Goal: Task Accomplishment & Management: Use online tool/utility

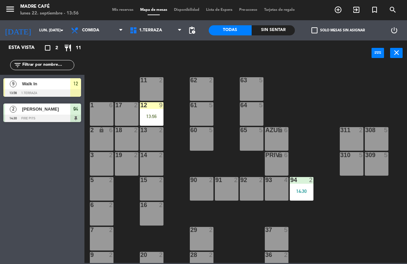
click at [152, 117] on div "13:56" at bounding box center [152, 116] width 24 height 5
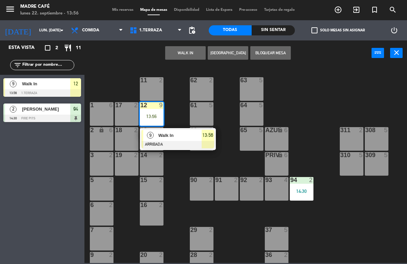
click at [212, 140] on div "13:56" at bounding box center [208, 135] width 12 height 11
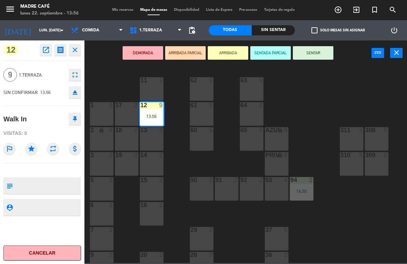
click at [323, 54] on button "SENTAR" at bounding box center [313, 53] width 41 height 14
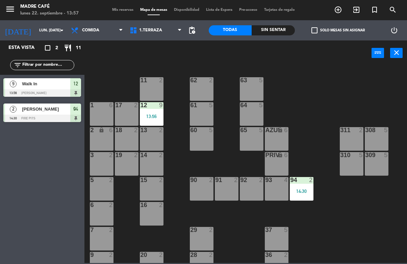
click at [337, 10] on icon "add_circle_outline" at bounding box center [338, 10] width 8 height 8
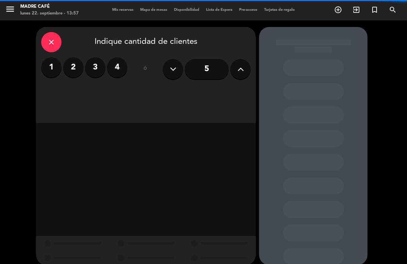
click at [78, 73] on label "2" at bounding box center [73, 67] width 20 height 20
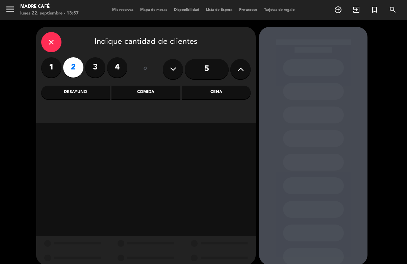
click at [76, 90] on div "Desayuno" at bounding box center [75, 93] width 69 height 14
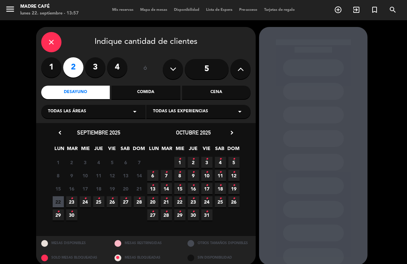
click at [95, 202] on span "25 •" at bounding box center [98, 202] width 11 height 11
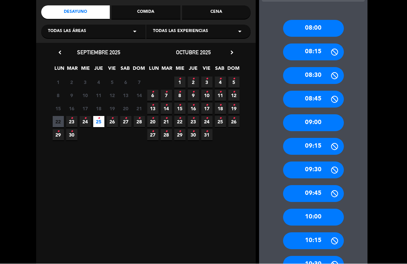
scroll to position [103, 0]
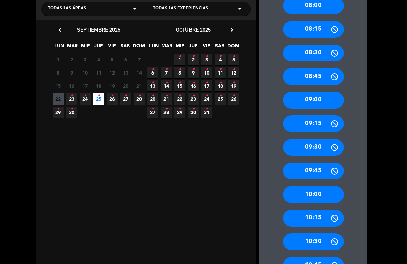
click at [326, 234] on div "10:30" at bounding box center [313, 242] width 61 height 17
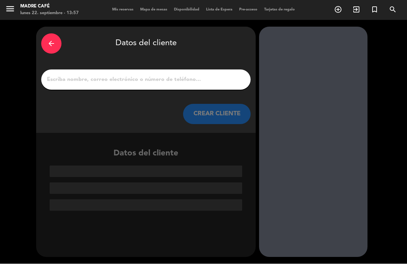
scroll to position [0, 0]
click at [197, 75] on input "1" at bounding box center [145, 79] width 199 height 9
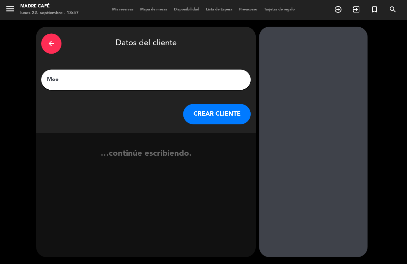
type input "Moet"
click at [220, 104] on button "CREAR CLIENTE" at bounding box center [217, 114] width 68 height 20
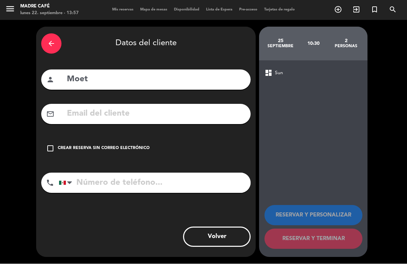
click at [55, 139] on div "check_box_outline_blank Crear reserva sin correo electrónico" at bounding box center [145, 149] width 209 height 20
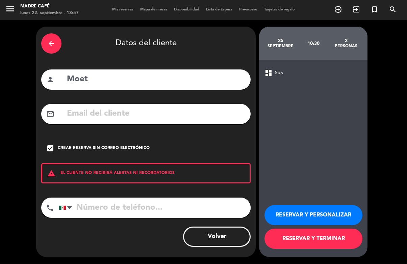
click at [336, 220] on button "RESERVAR Y PERSONALIZAR" at bounding box center [313, 216] width 98 height 20
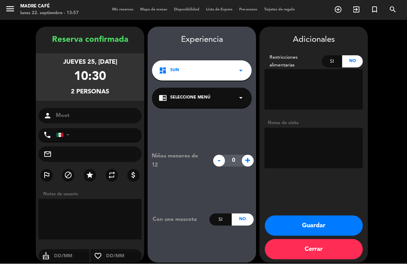
click at [314, 245] on button "Cerrar" at bounding box center [314, 250] width 98 height 20
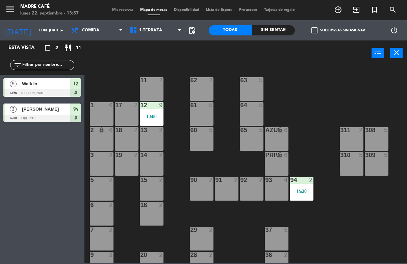
click at [41, 31] on input "lun. [DATE]" at bounding box center [61, 30] width 51 height 11
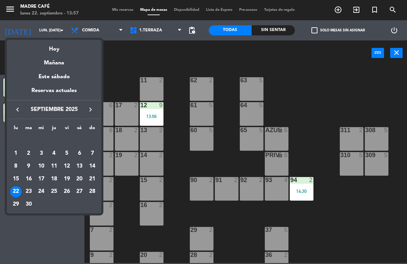
click at [55, 192] on div "25" at bounding box center [53, 191] width 11 height 11
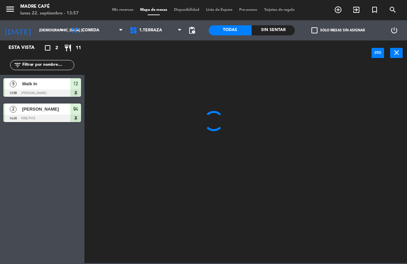
click at [92, 30] on span "Comida" at bounding box center [90, 30] width 17 height 5
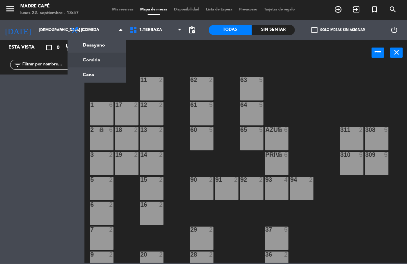
click at [104, 43] on ng-component "menu Madre Café lunes 22. septiembre - 13:57 Mis reservas Mapa de mesas Disponi…" at bounding box center [203, 131] width 407 height 263
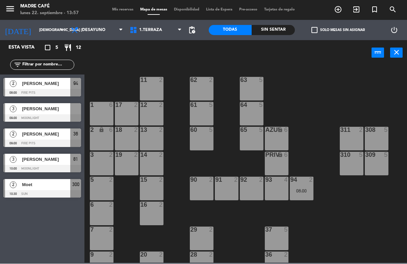
click at [42, 187] on span "Moet" at bounding box center [46, 185] width 48 height 7
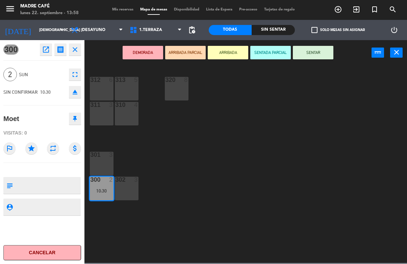
click at [78, 49] on icon "close" at bounding box center [75, 50] width 8 height 8
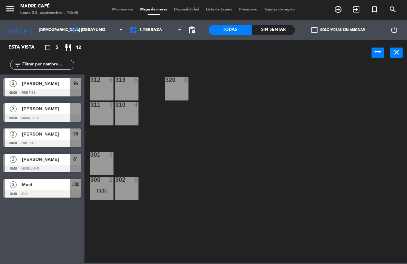
click at [42, 29] on input "jue. 25 sep." at bounding box center [61, 30] width 51 height 11
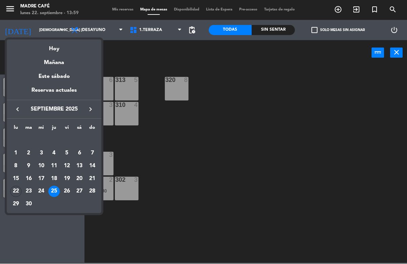
click at [17, 190] on div "22" at bounding box center [15, 191] width 11 height 11
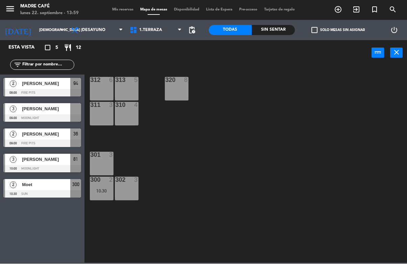
type input "lun. [DATE]"
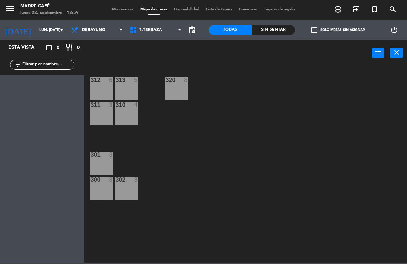
click at [96, 26] on span "Desayuno" at bounding box center [97, 30] width 59 height 15
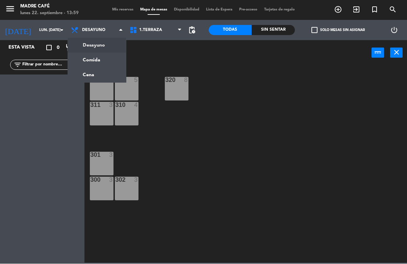
click at [104, 58] on ng-component "menu Madre Café lunes 22. septiembre - 13:59 Mis reservas Mapa de mesas Disponi…" at bounding box center [203, 131] width 407 height 263
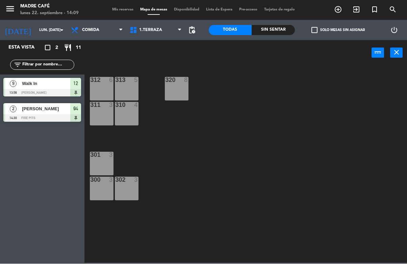
click at [34, 61] on input "text" at bounding box center [48, 64] width 52 height 7
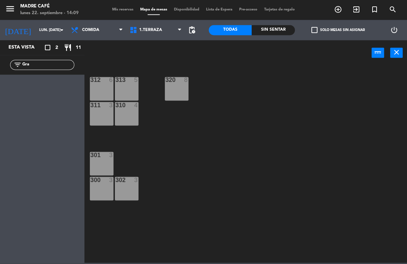
type input "Gra"
click at [356, 12] on icon "exit_to_app" at bounding box center [356, 10] width 8 height 8
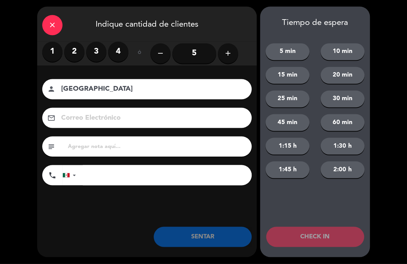
type input "Grecia"
click at [82, 46] on label "2" at bounding box center [74, 52] width 20 height 20
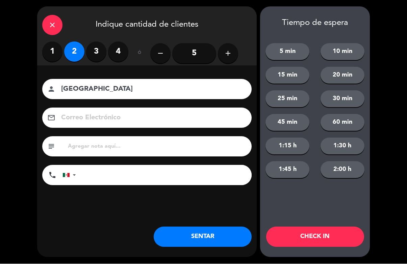
click at [299, 241] on button "CHECK IN" at bounding box center [315, 237] width 98 height 20
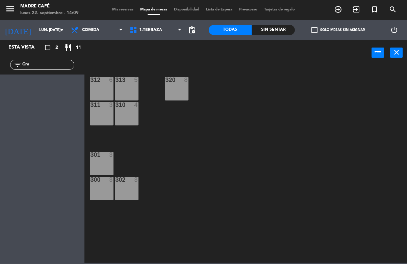
click at [41, 62] on input "Gra" at bounding box center [48, 64] width 52 height 7
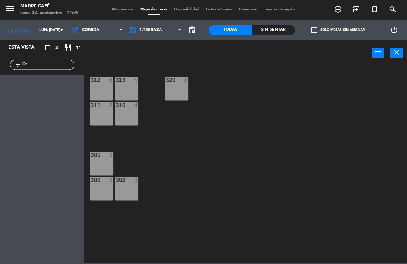
type input "G"
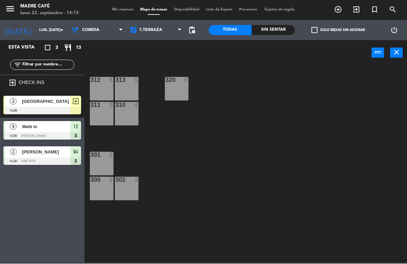
click at [358, 10] on icon "exit_to_app" at bounding box center [356, 10] width 8 height 8
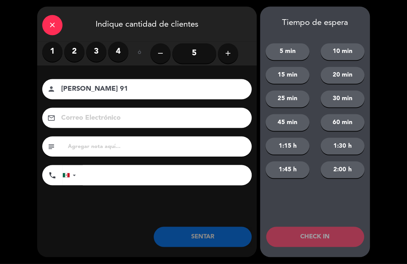
type input "[PERSON_NAME] 91"
click at [67, 49] on label "2" at bounding box center [74, 52] width 20 height 20
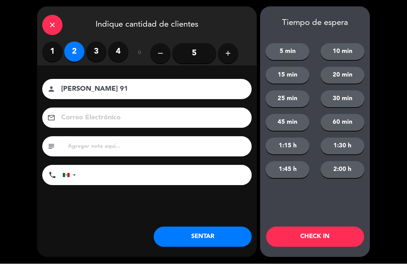
click at [336, 236] on button "CHECK IN" at bounding box center [315, 237] width 98 height 20
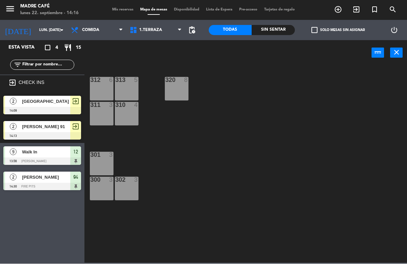
click at [358, 11] on icon "exit_to_app" at bounding box center [356, 10] width 8 height 8
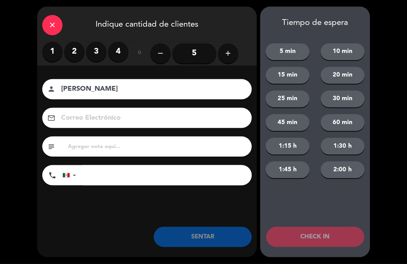
click at [83, 50] on label "2" at bounding box center [74, 52] width 20 height 20
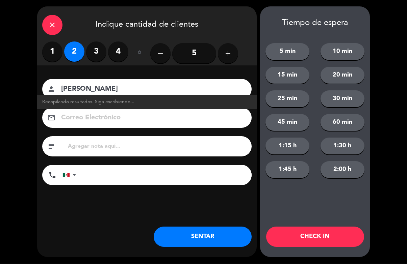
click at [201, 85] on input "Martha" at bounding box center [151, 90] width 182 height 12
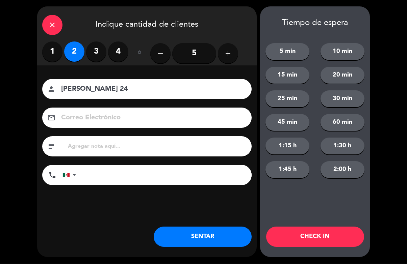
type input "[PERSON_NAME] 24"
click at [344, 235] on button "CHECK IN" at bounding box center [315, 237] width 98 height 20
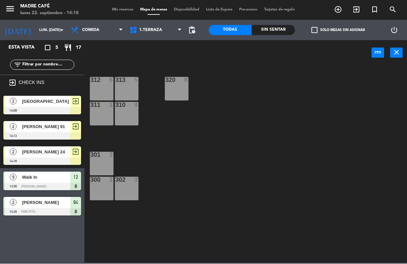
click at [356, 13] on icon "exit_to_app" at bounding box center [356, 10] width 8 height 8
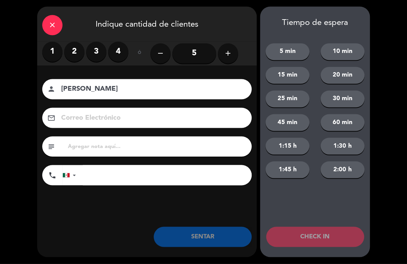
click at [80, 58] on label "2" at bounding box center [74, 52] width 20 height 20
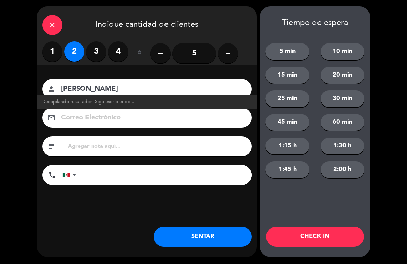
click at [210, 88] on input "Sanchez" at bounding box center [151, 90] width 182 height 12
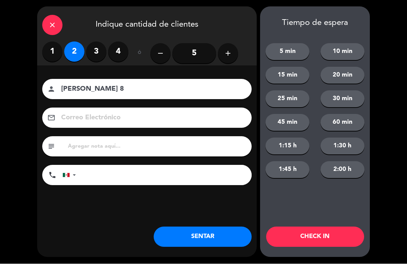
type input "[PERSON_NAME] 8"
click at [321, 239] on button "CHECK IN" at bounding box center [315, 237] width 98 height 20
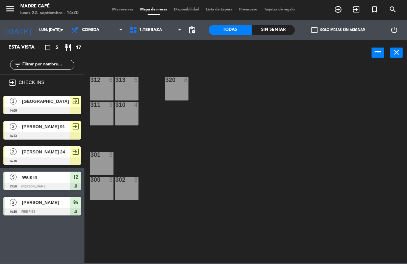
click at [357, 8] on icon "exit_to_app" at bounding box center [356, 10] width 8 height 8
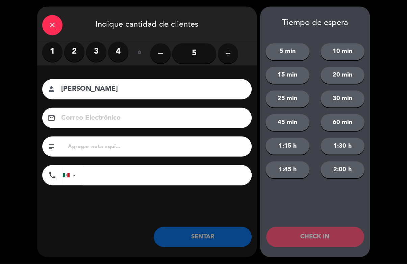
click at [96, 50] on label "3" at bounding box center [96, 52] width 20 height 20
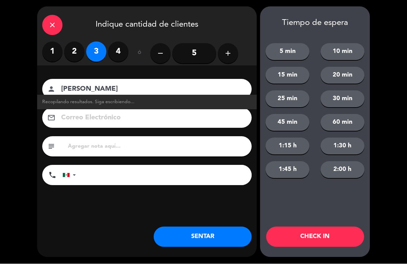
click at [136, 89] on input "Cesar" at bounding box center [151, 90] width 182 height 12
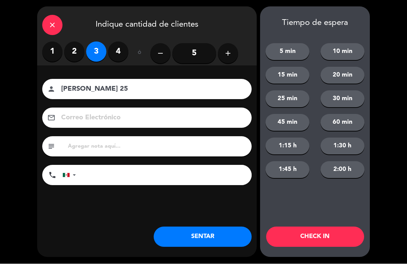
type input "[PERSON_NAME] 25"
click at [334, 236] on button "CHECK IN" at bounding box center [315, 237] width 98 height 20
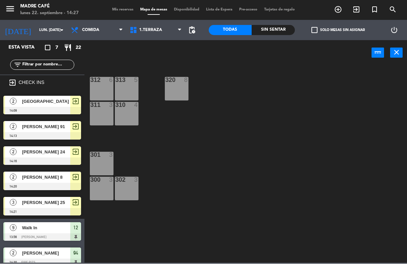
click at [338, 8] on icon "add_circle_outline" at bounding box center [338, 10] width 8 height 8
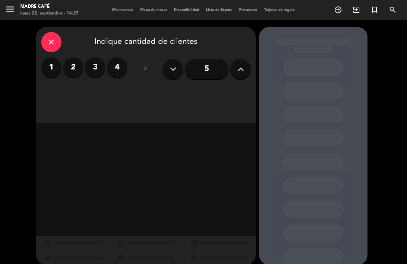
click at [119, 57] on label "4" at bounding box center [117, 67] width 20 height 20
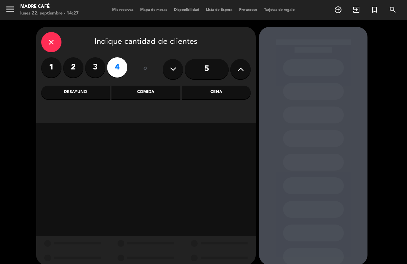
click at [69, 86] on div "Desayuno" at bounding box center [75, 93] width 69 height 14
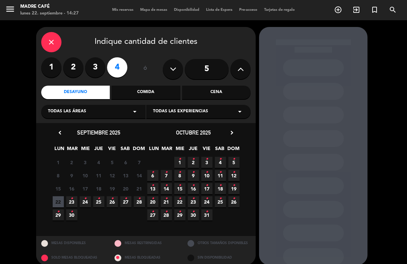
click at [72, 194] on icon "•" at bounding box center [72, 199] width 2 height 11
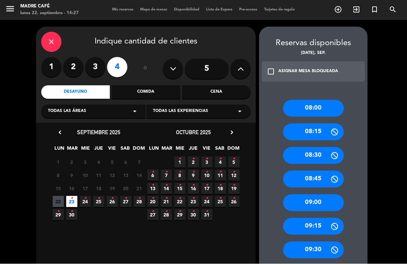
scroll to position [42, 0]
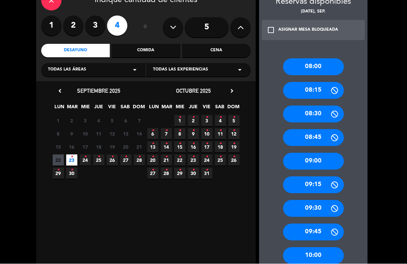
click at [308, 201] on div "09:30" at bounding box center [313, 209] width 61 height 17
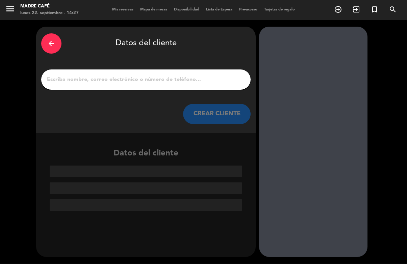
scroll to position [0, 0]
click at [114, 75] on input "1" at bounding box center [145, 79] width 199 height 9
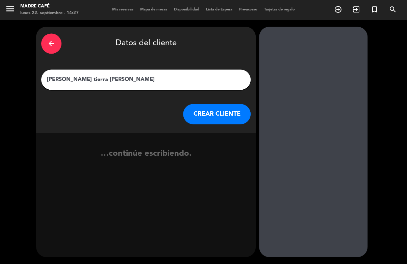
type input "Andrea tierra blanca"
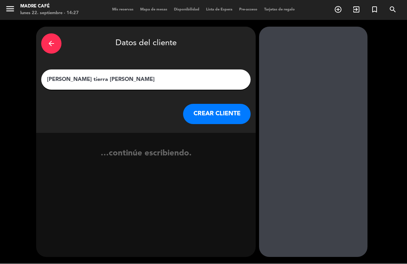
click at [208, 104] on button "CREAR CLIENTE" at bounding box center [217, 114] width 68 height 20
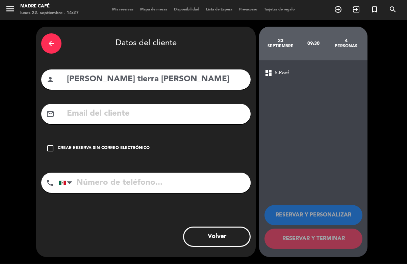
click at [58, 139] on div "check_box_outline_blank Crear reserva sin correo electrónico" at bounding box center [145, 149] width 209 height 20
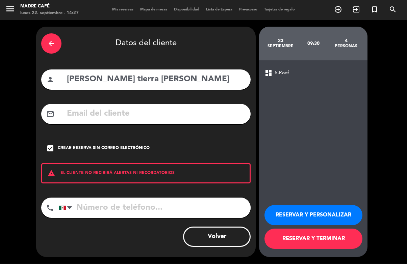
click at [305, 241] on button "RESERVAR Y TERMINAR" at bounding box center [313, 239] width 98 height 20
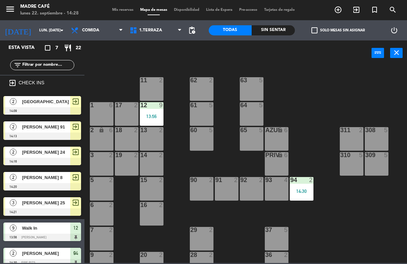
click at [60, 189] on div at bounding box center [42, 186] width 78 height 7
click at [351, 12] on span "exit_to_app" at bounding box center [356, 9] width 18 height 11
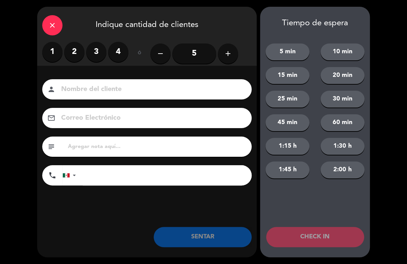
click at [95, 96] on input at bounding box center [151, 90] width 182 height 12
type input "Luisa"
click at [82, 43] on div "1 2 3 4" at bounding box center [85, 52] width 86 height 20
click at [72, 59] on label "2" at bounding box center [74, 52] width 20 height 20
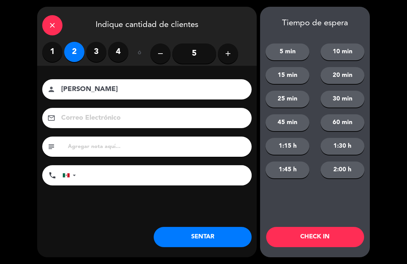
click at [326, 234] on button "CHECK IN" at bounding box center [315, 237] width 98 height 20
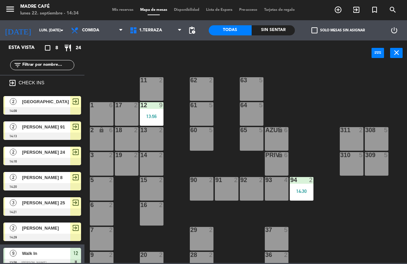
click at [53, 102] on span "Grecia" at bounding box center [46, 101] width 48 height 7
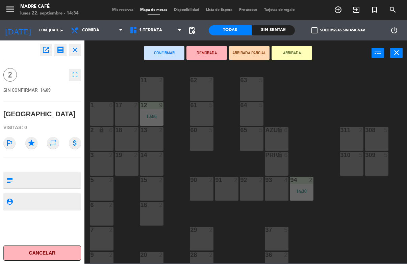
click at [75, 70] on button "fullscreen" at bounding box center [75, 75] width 12 height 12
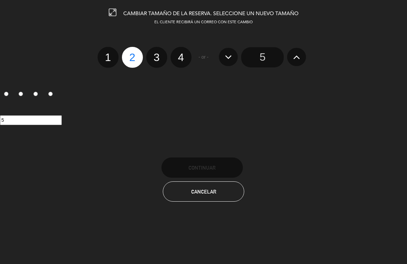
click at [370, 200] on div "Cancelar" at bounding box center [203, 192] width 407 height 22
click at [220, 192] on button "Cancelar" at bounding box center [203, 192] width 81 height 20
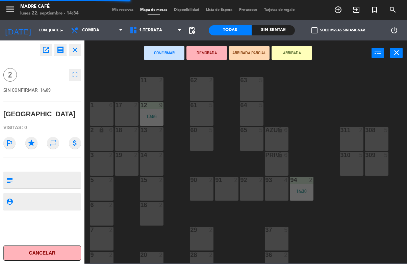
click at [48, 52] on icon "open_in_new" at bounding box center [46, 50] width 8 height 8
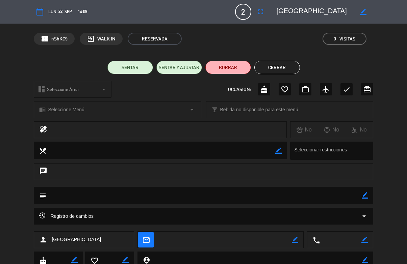
click at [361, 10] on icon "border_color" at bounding box center [363, 12] width 6 height 6
click at [303, 14] on textarea at bounding box center [315, 12] width 77 height 12
type textarea "Grecia 101"
click at [365, 10] on icon at bounding box center [363, 12] width 6 height 6
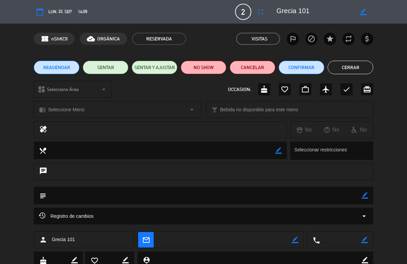
click at [357, 66] on button "Cerrar" at bounding box center [351, 68] width 46 height 14
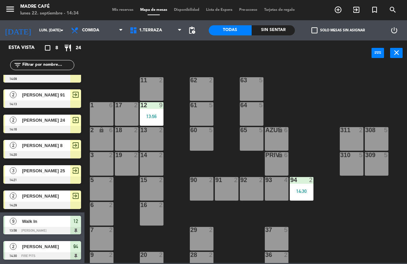
scroll to position [32, 0]
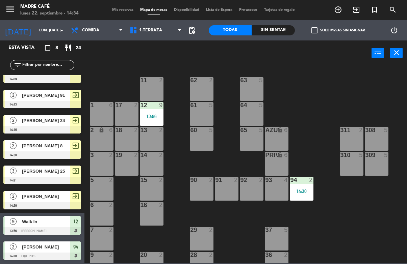
click at [45, 200] on span "Luisa" at bounding box center [46, 196] width 48 height 7
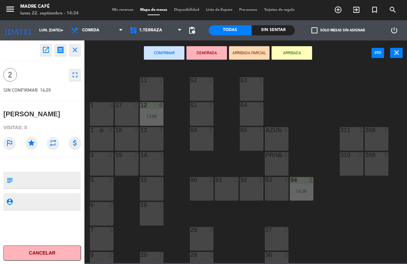
click at [48, 51] on icon "open_in_new" at bounding box center [46, 50] width 8 height 8
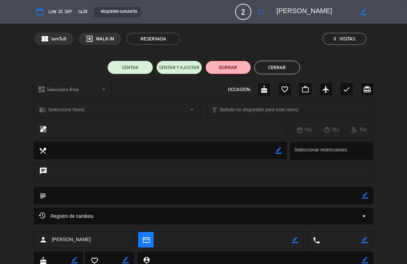
click at [353, 8] on textarea at bounding box center [315, 12] width 77 height 12
click at [289, 11] on textarea at bounding box center [315, 12] width 77 height 12
click at [362, 10] on icon "border_color" at bounding box center [363, 12] width 6 height 6
click at [302, 10] on textarea at bounding box center [315, 12] width 77 height 12
type textarea "[PERSON_NAME] 6"
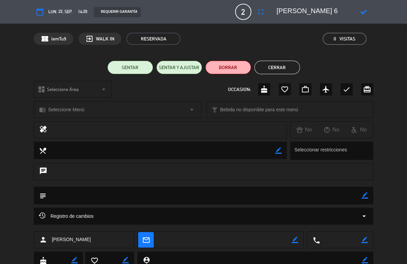
click at [363, 12] on icon at bounding box center [363, 12] width 6 height 6
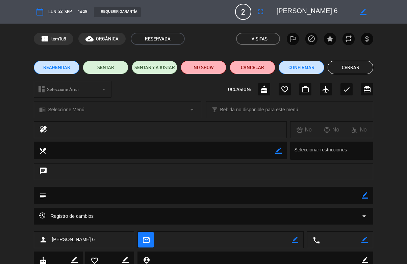
click at [358, 66] on button "Cerrar" at bounding box center [351, 68] width 46 height 14
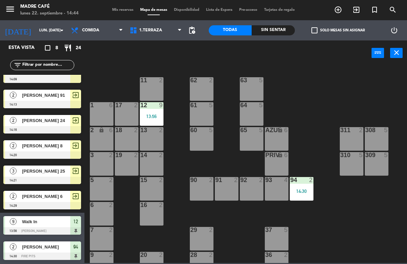
click at [280, 31] on div "Sin sentar" at bounding box center [273, 30] width 43 height 10
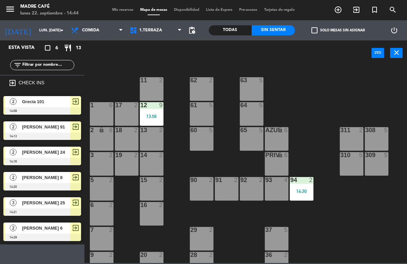
scroll to position [0, 0]
click at [232, 34] on div "Todas" at bounding box center [230, 30] width 43 height 10
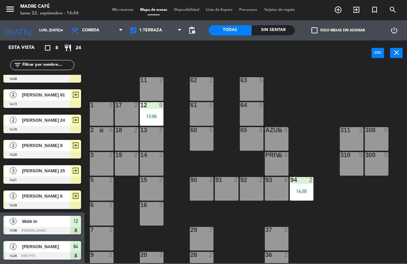
scroll to position [32, 0]
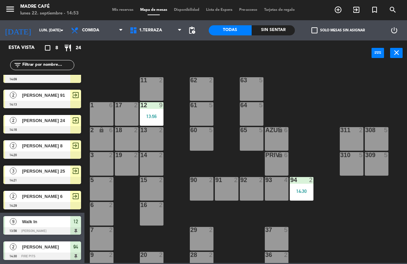
click at [351, 11] on span "exit_to_app" at bounding box center [356, 9] width 18 height 11
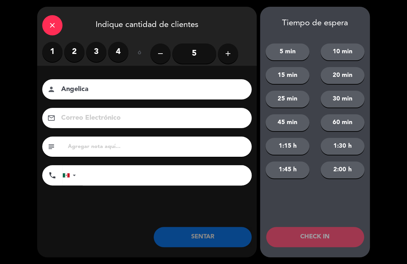
click at [77, 43] on label "2" at bounding box center [74, 52] width 20 height 20
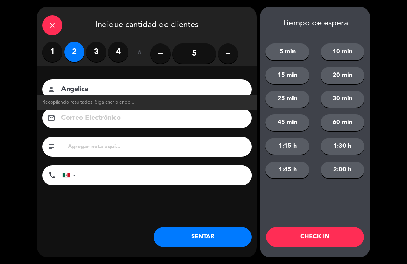
click at [211, 75] on div "Nombre del cliente person Angelica Recopilando resultados. Siga escribiendo... …" at bounding box center [147, 144] width 220 height 156
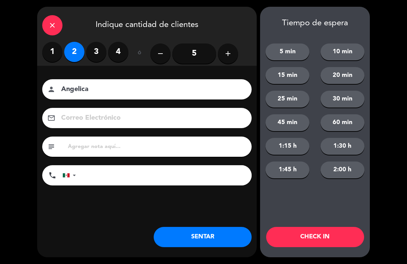
click at [216, 91] on input "Angelica" at bounding box center [151, 90] width 182 height 12
type input "[PERSON_NAME] 20"
click at [320, 235] on button "CHECK IN" at bounding box center [315, 237] width 98 height 20
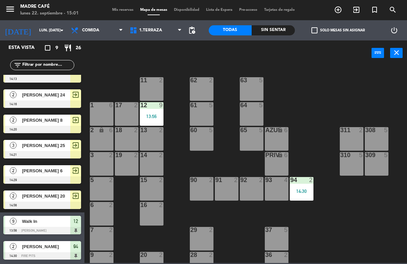
scroll to position [57, 0]
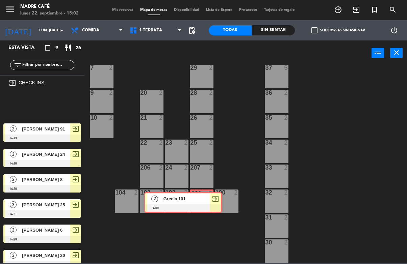
scroll to position [6, 0]
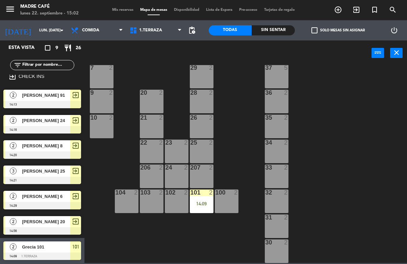
click at [195, 200] on div "101 2 14:09" at bounding box center [202, 202] width 24 height 24
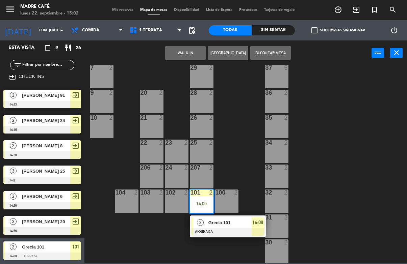
click at [238, 228] on div "Grecia 101" at bounding box center [230, 223] width 44 height 11
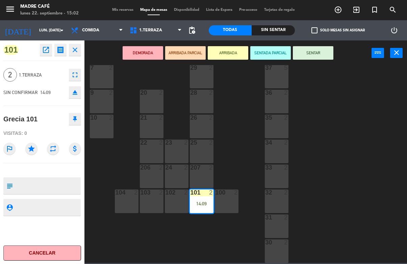
click at [317, 51] on button "SENTAR" at bounding box center [313, 53] width 41 height 14
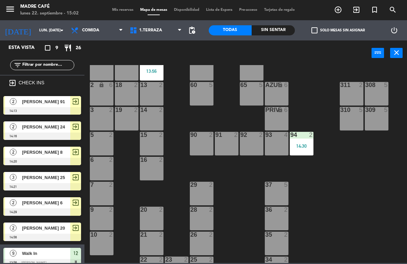
scroll to position [64, 0]
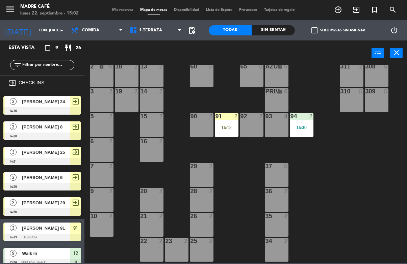
click at [222, 131] on div "91 2 14:13" at bounding box center [227, 125] width 24 height 24
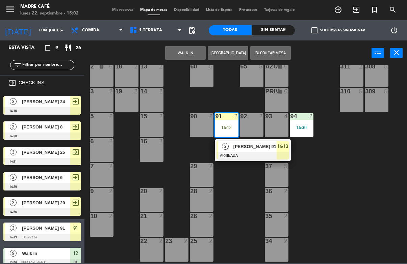
click at [261, 158] on div at bounding box center [252, 155] width 73 height 7
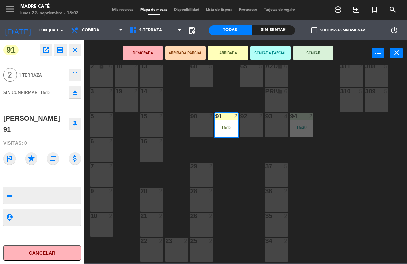
click at [318, 55] on button "SENTAR" at bounding box center [313, 53] width 41 height 14
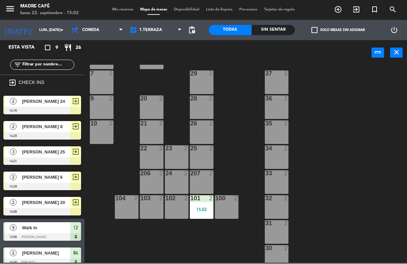
scroll to position [157, 0]
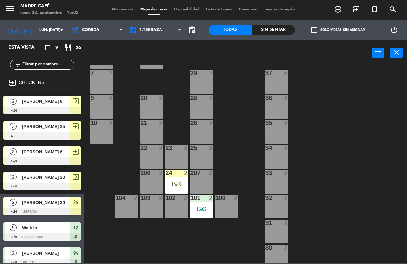
click at [169, 189] on div "24 2 14:16" at bounding box center [177, 183] width 24 height 24
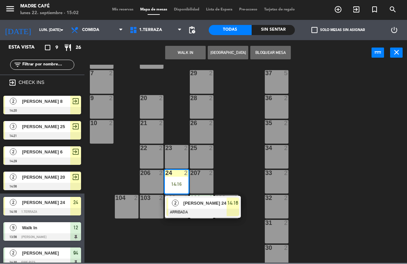
click at [203, 204] on span "[PERSON_NAME] 24" at bounding box center [204, 203] width 43 height 7
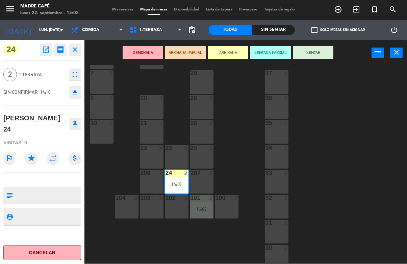
click at [315, 54] on button "SENTAR" at bounding box center [313, 53] width 41 height 14
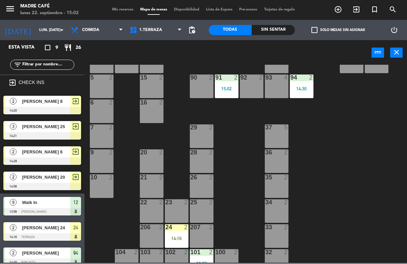
scroll to position [103, 0]
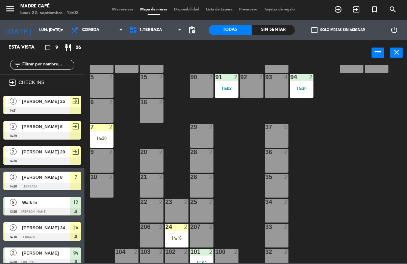
click at [99, 134] on div "7 2 14:20" at bounding box center [102, 137] width 24 height 24
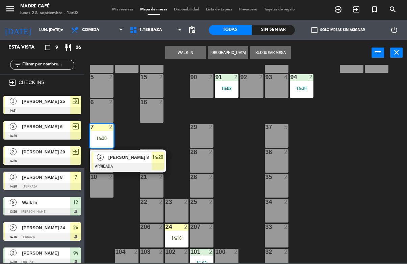
click at [157, 154] on span "14:20" at bounding box center [157, 158] width 11 height 8
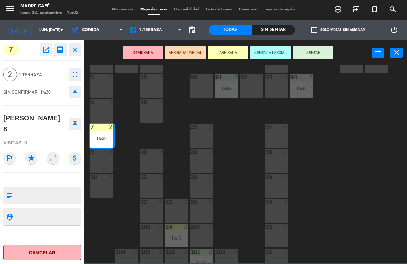
click at [316, 58] on button "SENTAR" at bounding box center [313, 53] width 41 height 14
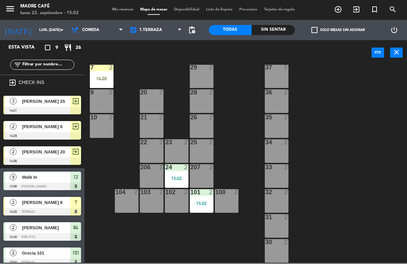
scroll to position [162, 0]
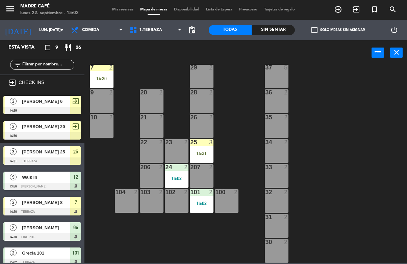
click at [201, 150] on div "25 3 14:21" at bounding box center [202, 152] width 24 height 24
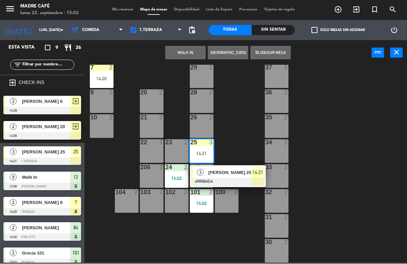
click at [221, 168] on div "[PERSON_NAME] 25" at bounding box center [230, 173] width 44 height 11
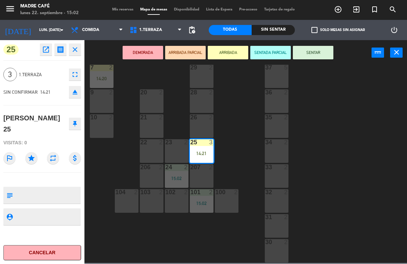
click at [310, 59] on button "SENTAR" at bounding box center [313, 53] width 41 height 14
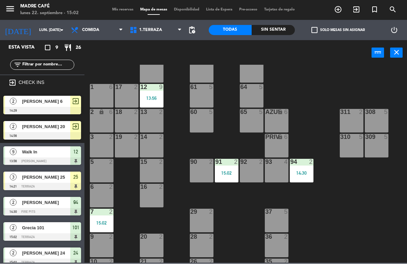
scroll to position [12, 0]
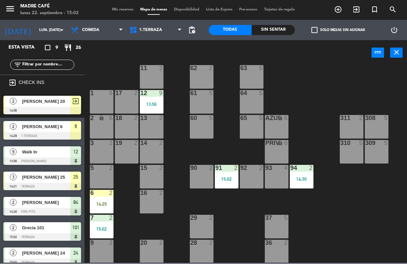
click at [98, 204] on div "14:29" at bounding box center [102, 204] width 24 height 5
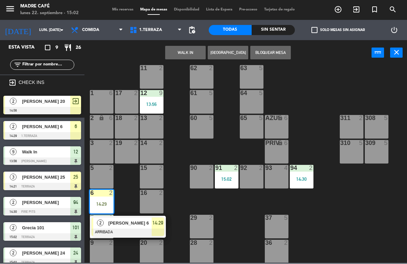
click at [149, 226] on span "[PERSON_NAME] 6" at bounding box center [129, 223] width 43 height 7
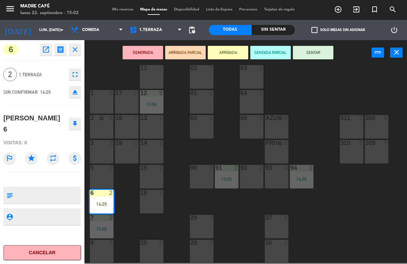
click at [312, 57] on button "SENTAR" at bounding box center [313, 53] width 41 height 14
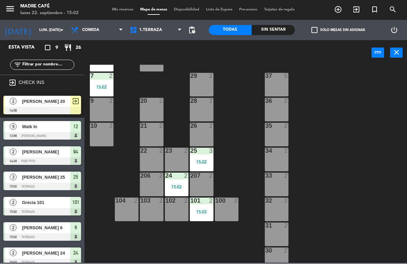
scroll to position [156, 0]
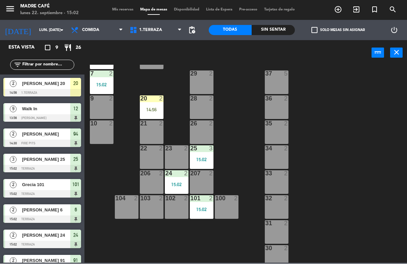
click at [149, 110] on div "14:56" at bounding box center [152, 110] width 24 height 5
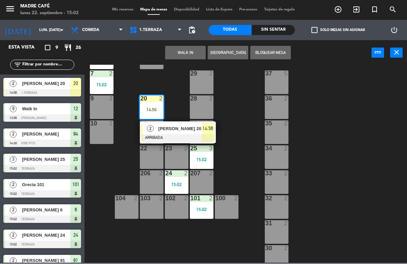
click at [207, 135] on div at bounding box center [178, 138] width 73 height 7
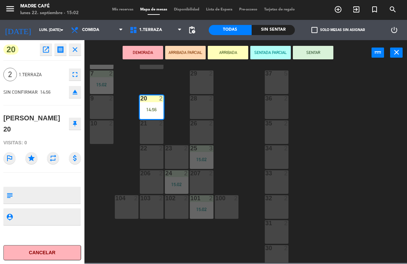
click at [322, 55] on button "SENTAR" at bounding box center [313, 53] width 41 height 14
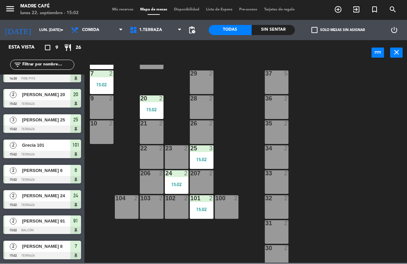
scroll to position [40, 0]
click at [357, 6] on icon "exit_to_app" at bounding box center [356, 10] width 8 height 8
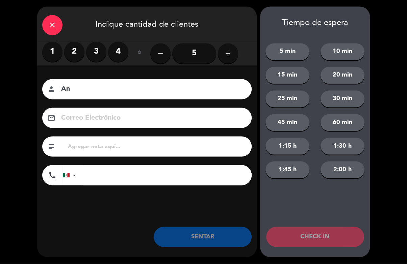
type input "A"
click at [49, 52] on label "1" at bounding box center [52, 52] width 20 height 20
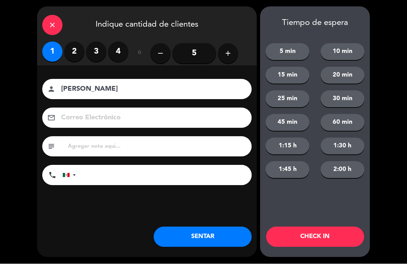
click at [139, 94] on input "[PERSON_NAME]" at bounding box center [151, 90] width 182 height 12
type input "Alexis 8"
click at [339, 235] on button "CHECK IN" at bounding box center [315, 237] width 98 height 20
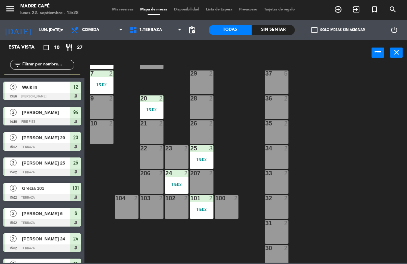
click at [357, 11] on icon "exit_to_app" at bounding box center [356, 10] width 8 height 8
